Goal: Use online tool/utility: Utilize a website feature to perform a specific function

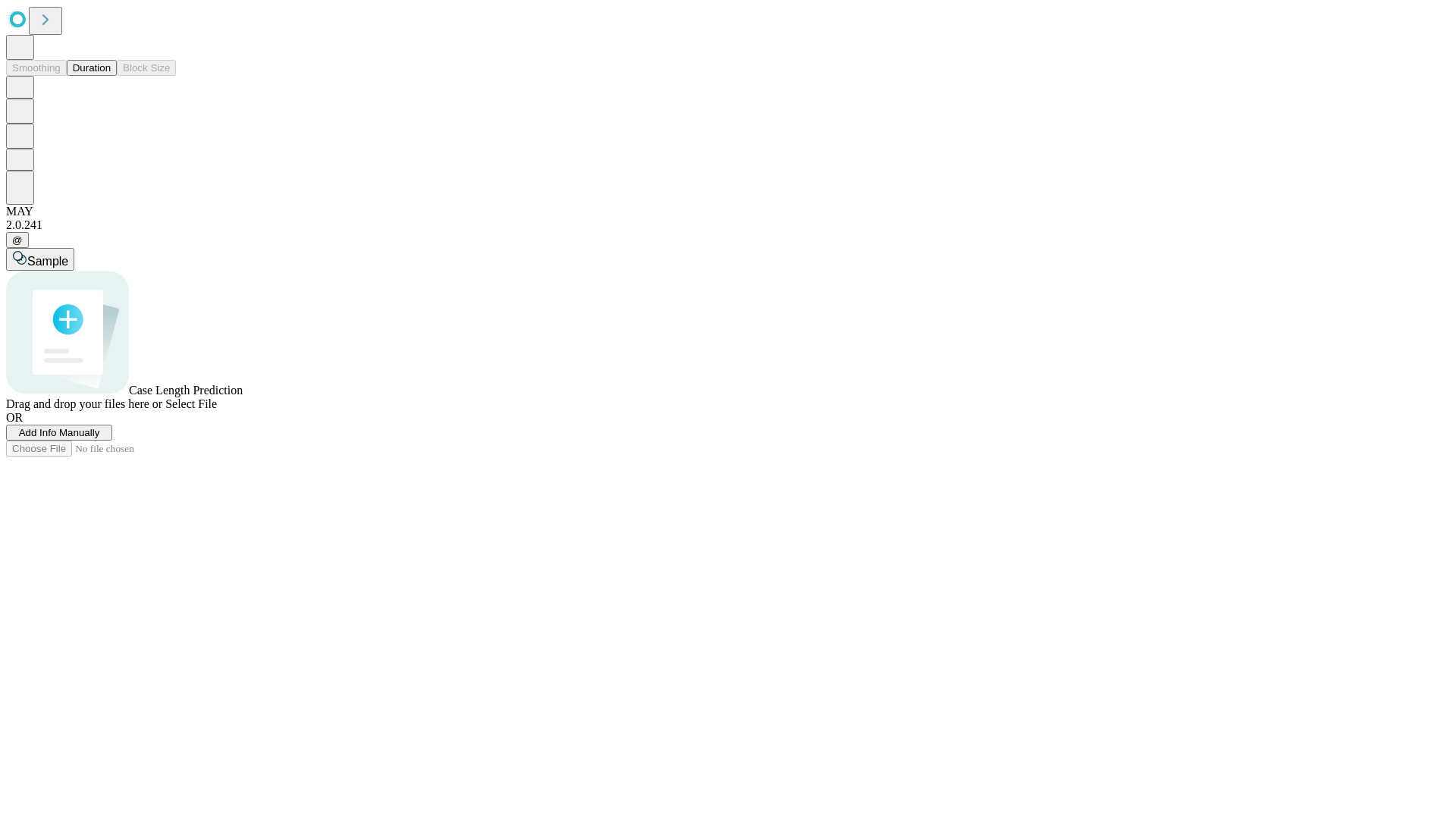
click at [110, 76] on button "Duration" at bounding box center [91, 68] width 50 height 16
click at [101, 438] on span "Add Info Manually" at bounding box center [60, 432] width 81 height 12
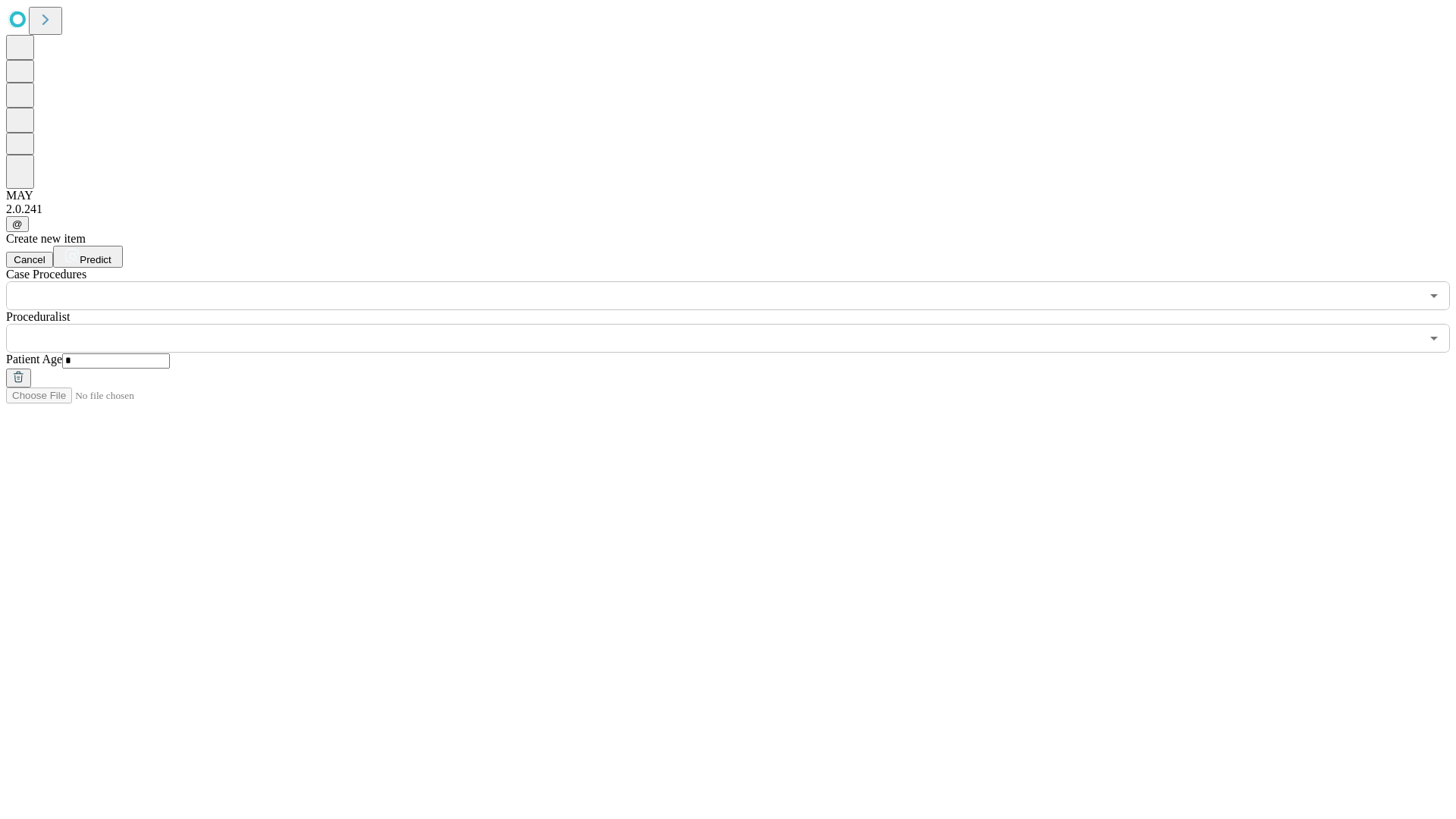
type input "*"
click at [739, 324] on input "text" at bounding box center [714, 339] width 1414 height 29
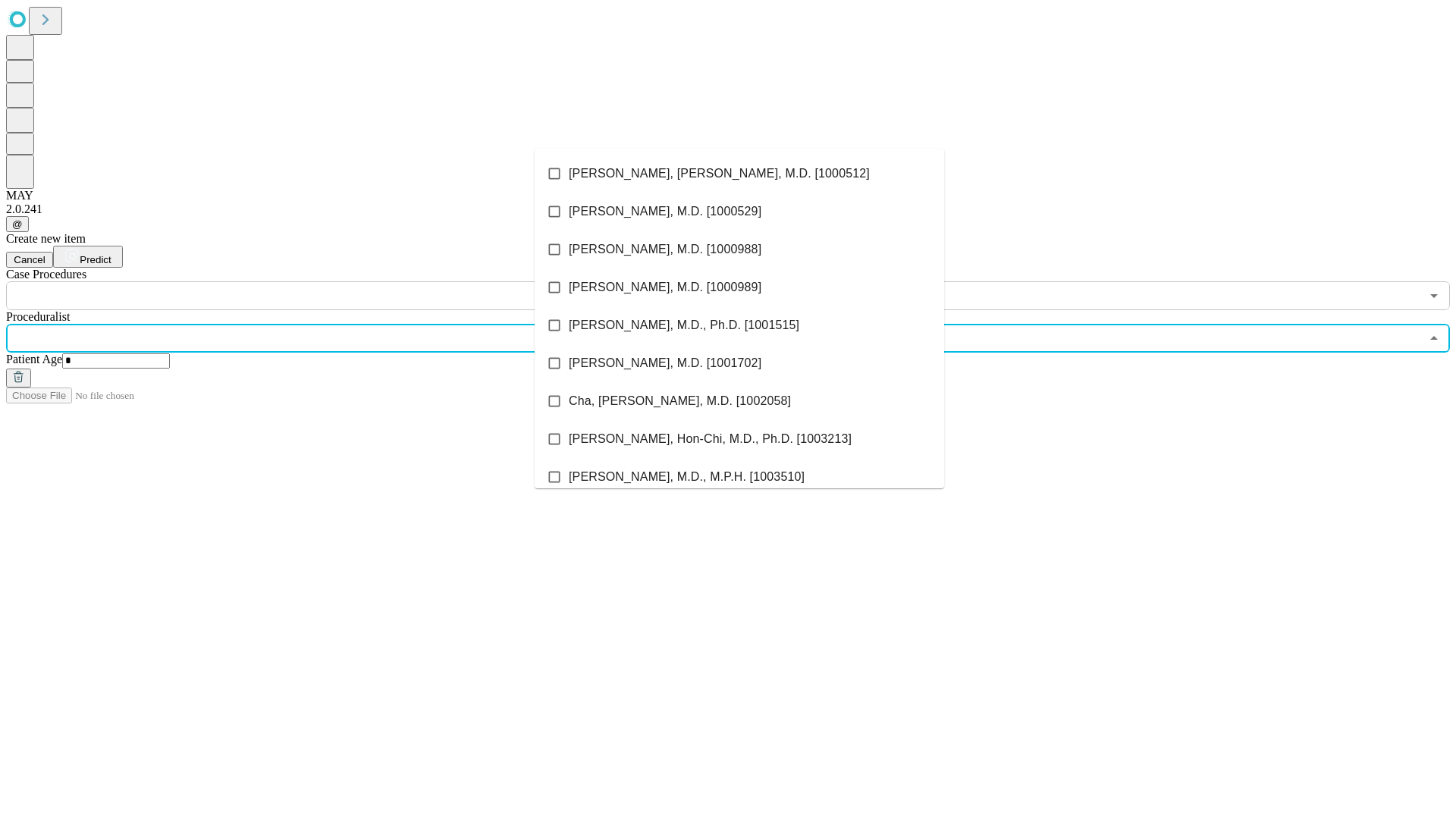
click at [739, 174] on li "[PERSON_NAME], [PERSON_NAME], M.D. [1000512]" at bounding box center [739, 174] width 409 height 38
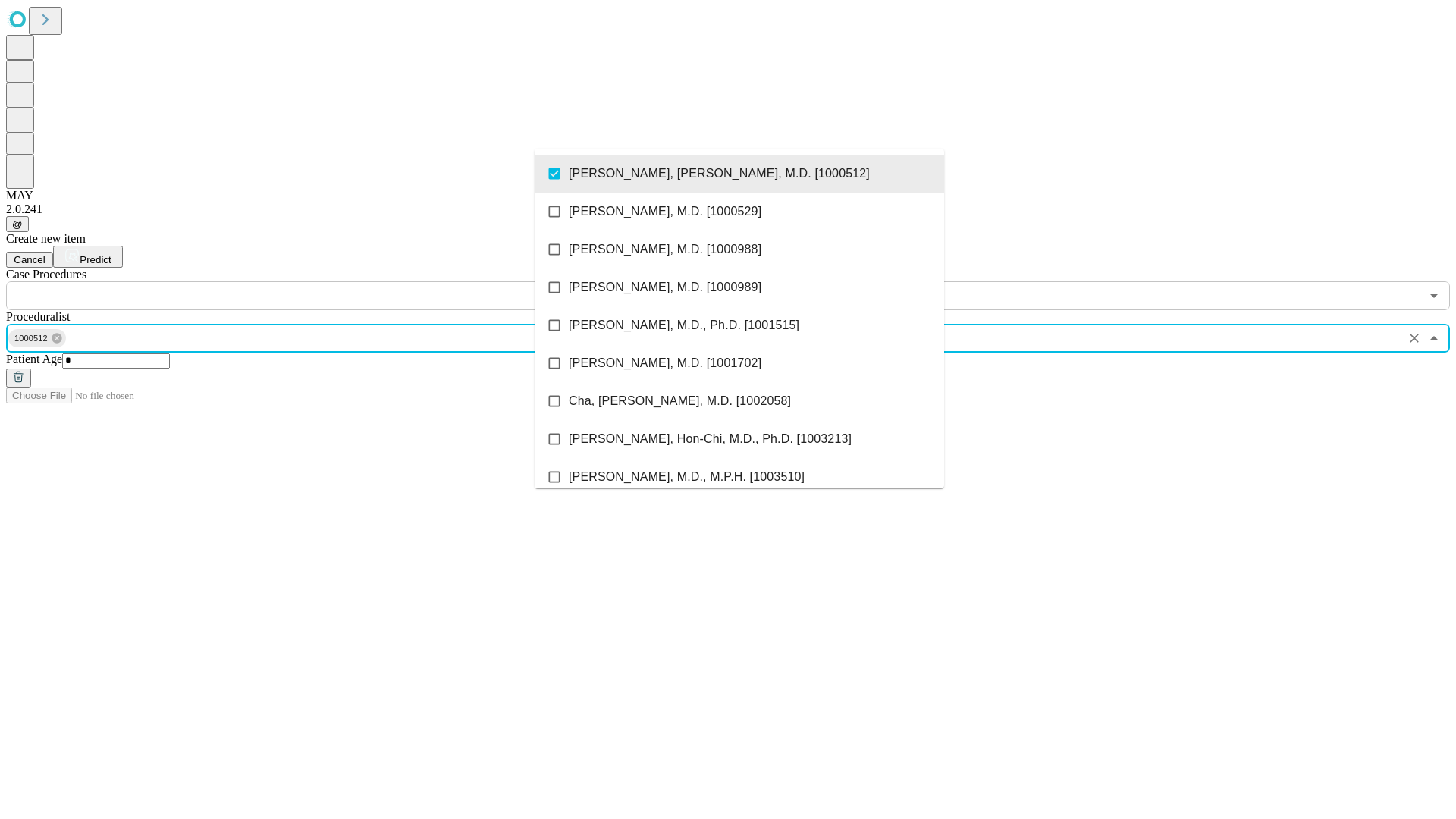
click at [319, 282] on input "text" at bounding box center [714, 296] width 1414 height 29
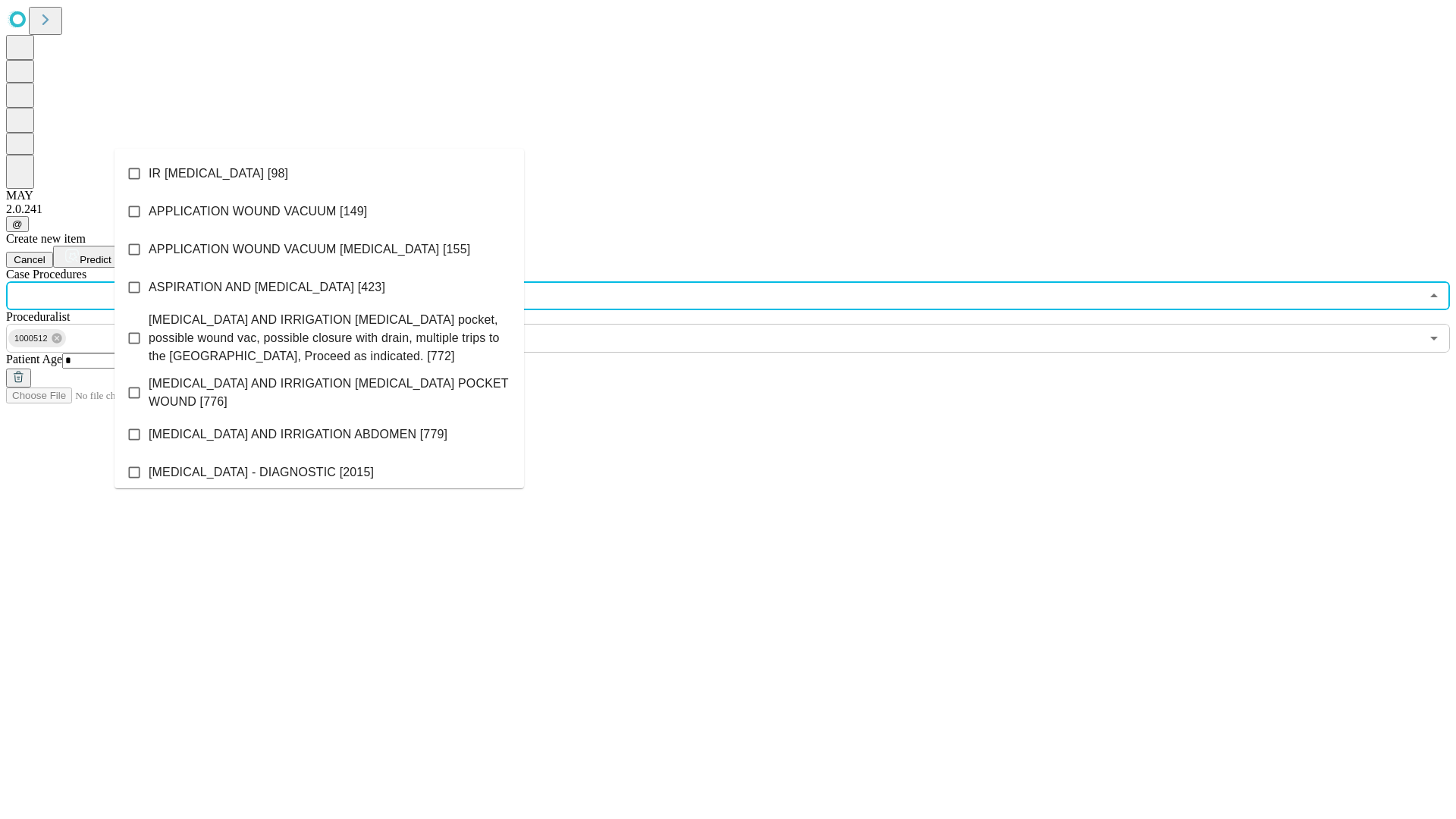
click at [320, 174] on li "IR [MEDICAL_DATA] [98]" at bounding box center [319, 174] width 409 height 38
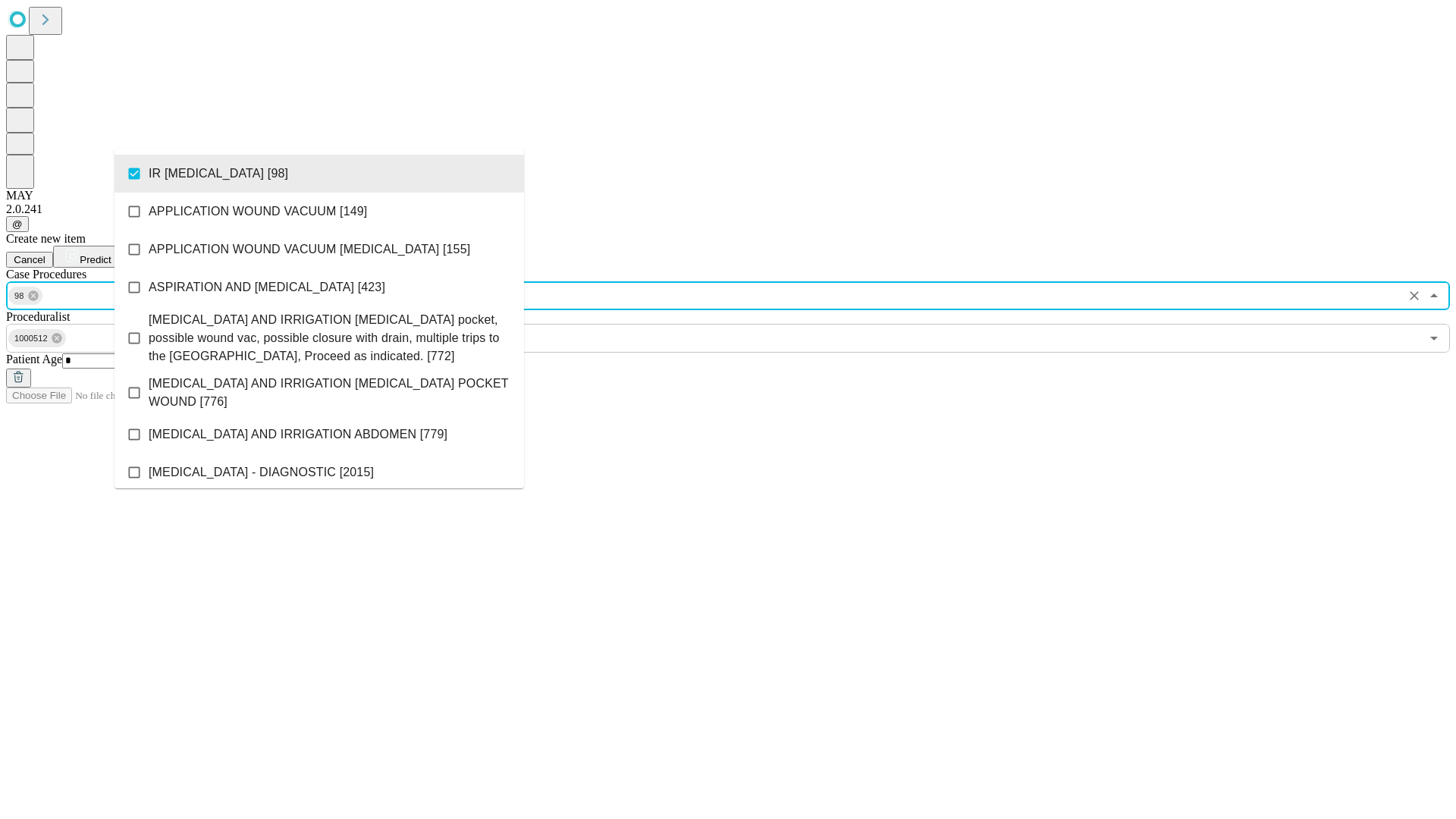
click at [110, 255] on span "Predict" at bounding box center [95, 260] width 31 height 12
